Goal: Task Accomplishment & Management: Use online tool/utility

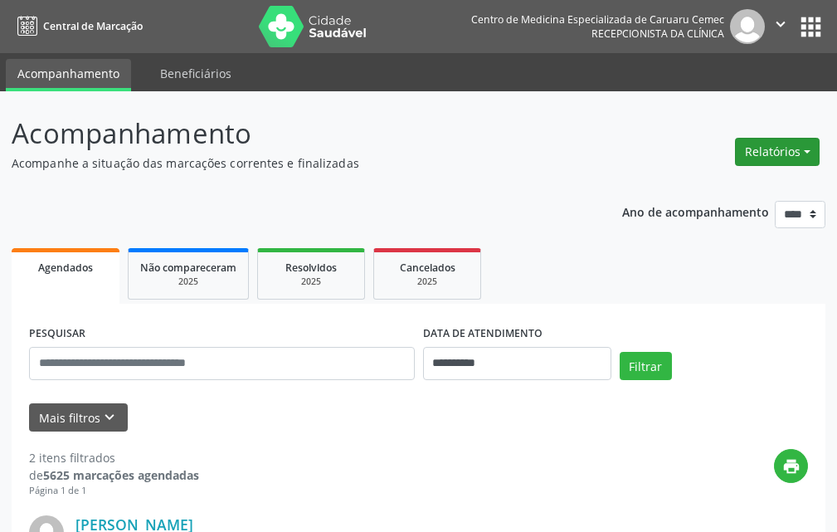
click at [754, 159] on button "Relatórios" at bounding box center [777, 152] width 85 height 28
click at [743, 183] on link "Agendamentos" at bounding box center [731, 187] width 178 height 23
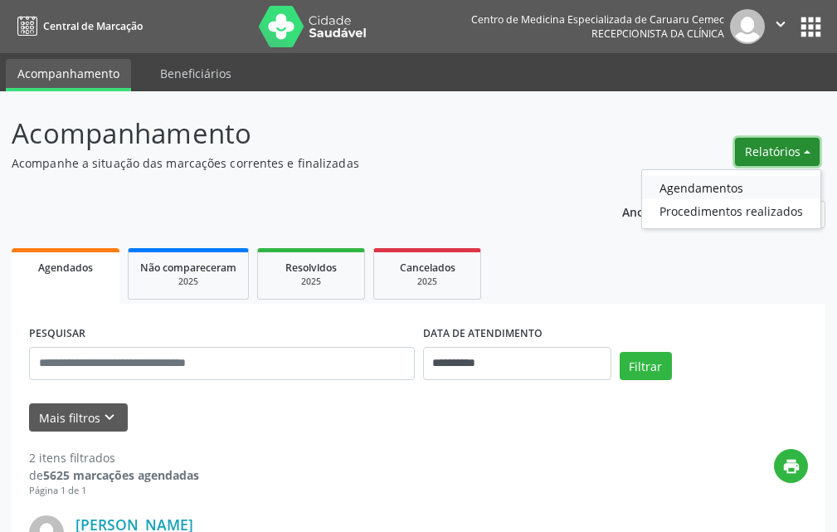
select select "*"
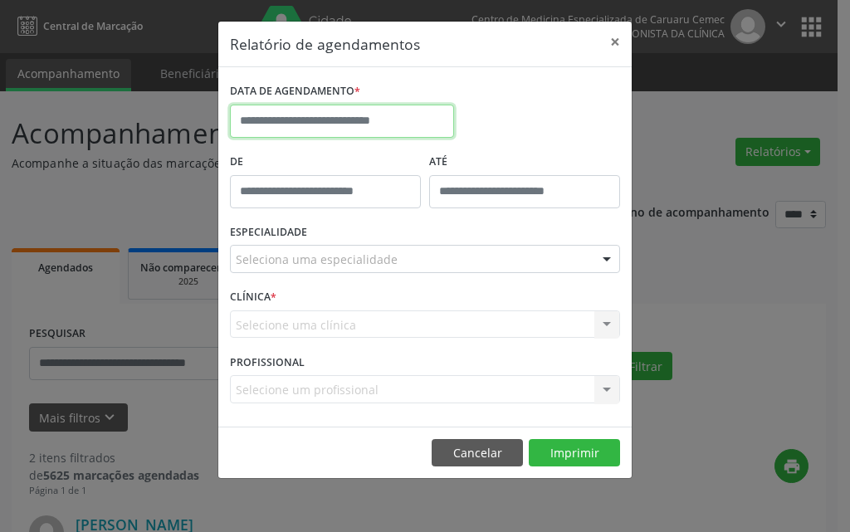
click at [446, 129] on input "text" at bounding box center [342, 121] width 224 height 33
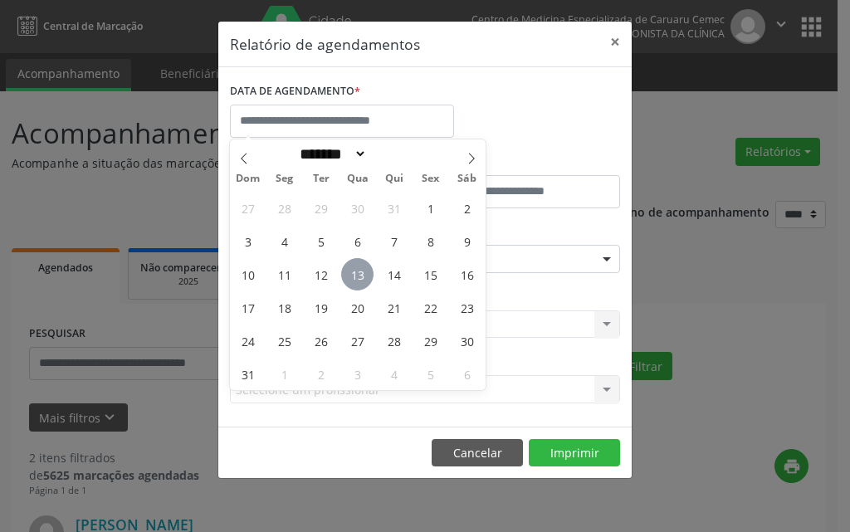
click at [353, 271] on span "13" at bounding box center [357, 274] width 32 height 32
type input "**********"
click at [353, 271] on span "13" at bounding box center [357, 274] width 32 height 32
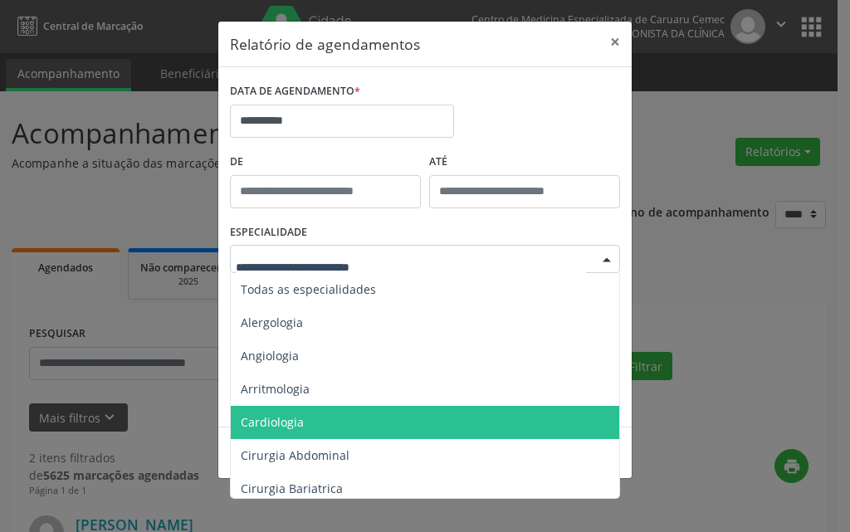
click at [323, 417] on span "Cardiologia" at bounding box center [426, 422] width 391 height 33
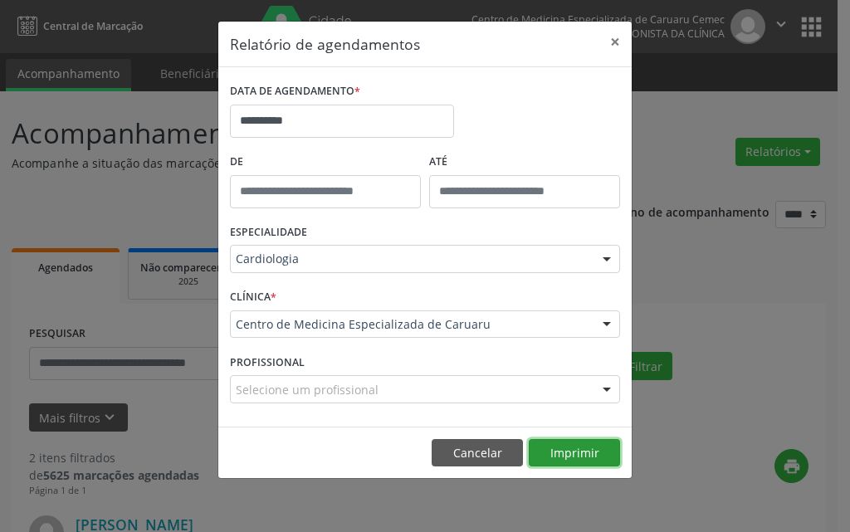
click at [592, 449] on button "Imprimir" at bounding box center [574, 453] width 91 height 28
